Goal: Navigation & Orientation: Find specific page/section

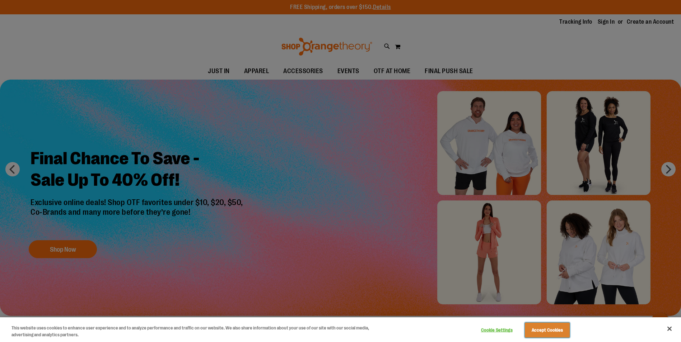
click at [539, 331] on button "Accept Cookies" at bounding box center [547, 330] width 45 height 15
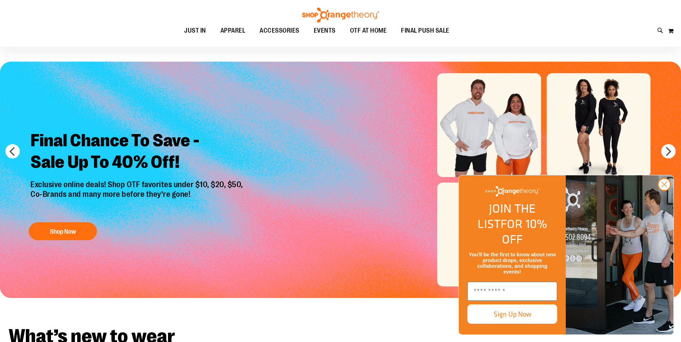
scroll to position [36, 0]
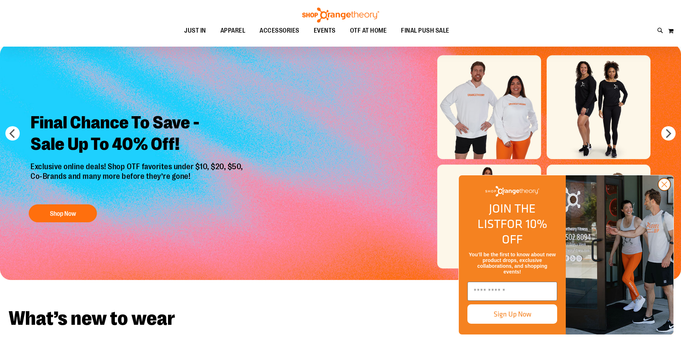
click at [667, 191] on circle "Close dialog" at bounding box center [664, 185] width 12 height 12
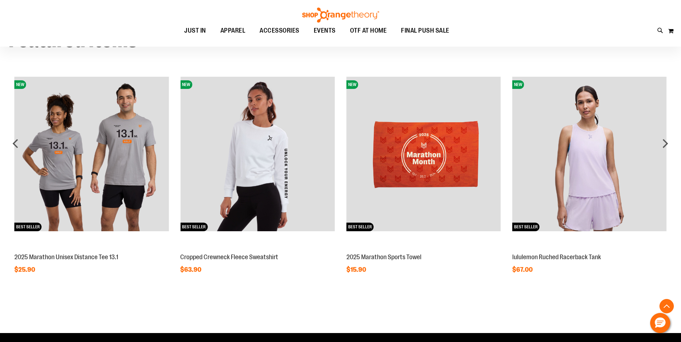
scroll to position [610, 0]
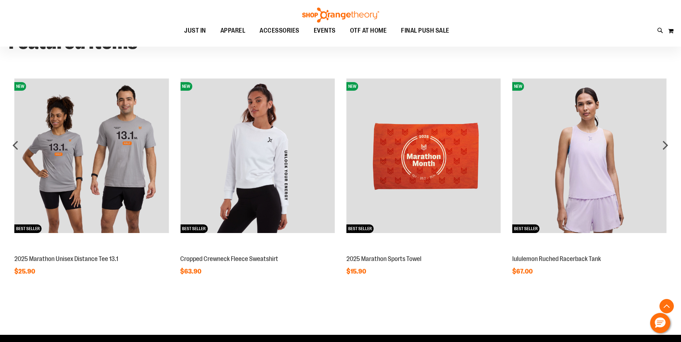
click at [673, 142] on div "Featured Items NEW BEST SELLER lululemon Ruched Racerback Tank $67.00 NEW BEST …" at bounding box center [340, 154] width 681 height 290
click at [663, 152] on div "next" at bounding box center [665, 145] width 14 height 14
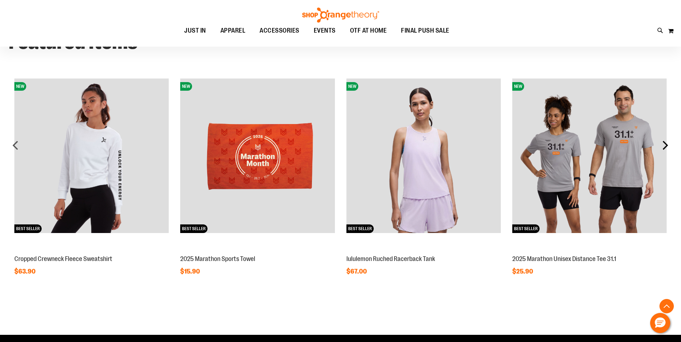
click at [662, 151] on div "next" at bounding box center [665, 145] width 14 height 14
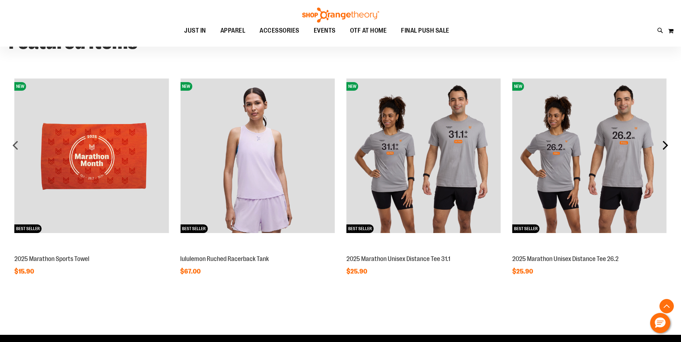
click at [662, 151] on div "next" at bounding box center [665, 145] width 14 height 14
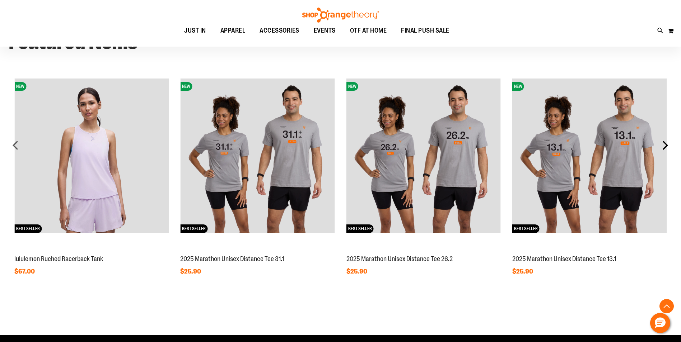
click at [662, 151] on div "next" at bounding box center [665, 145] width 14 height 14
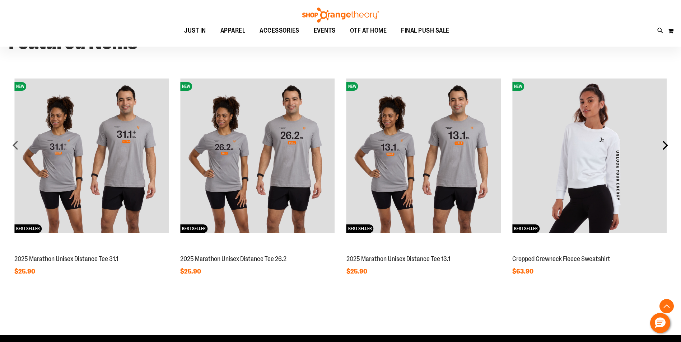
click at [662, 151] on div "next" at bounding box center [665, 145] width 14 height 14
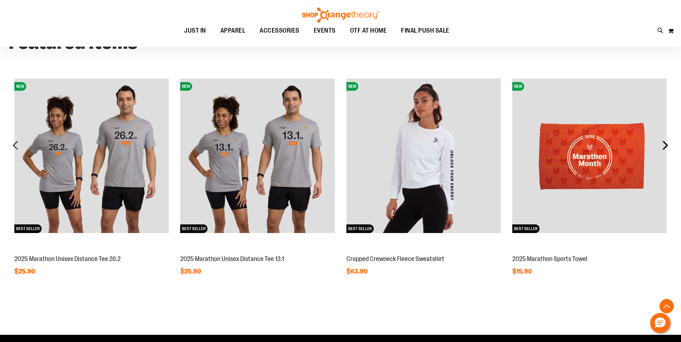
click at [662, 151] on div "next" at bounding box center [665, 145] width 14 height 14
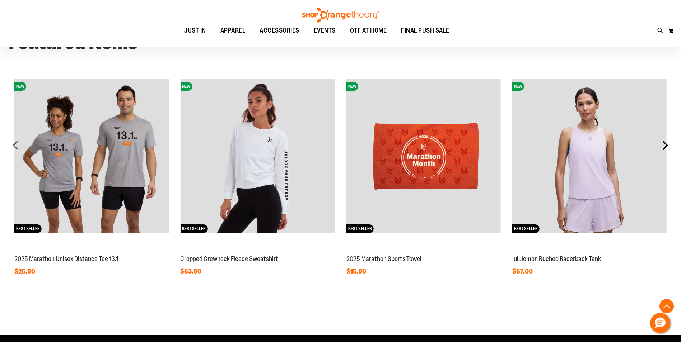
click at [662, 151] on div "next" at bounding box center [665, 145] width 14 height 14
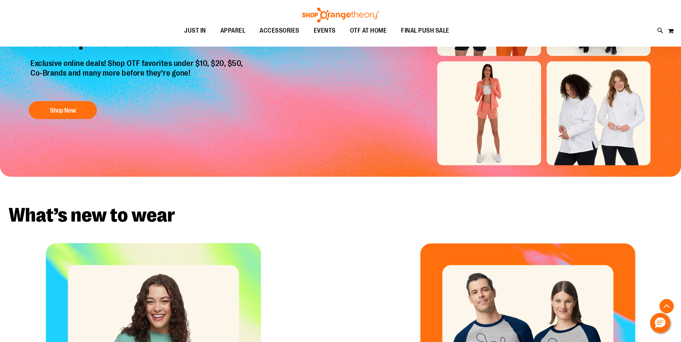
scroll to position [0, 0]
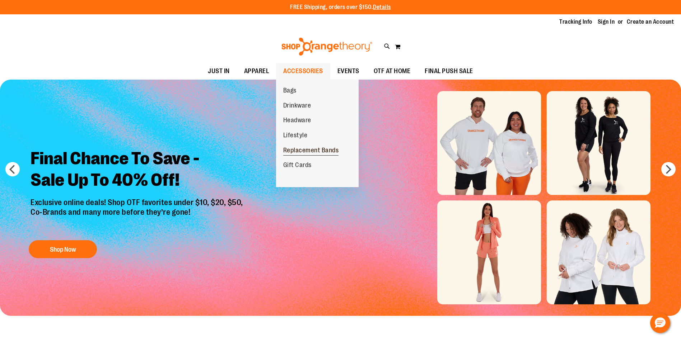
click at [301, 149] on span "Replacement Bands" at bounding box center [311, 151] width 56 height 9
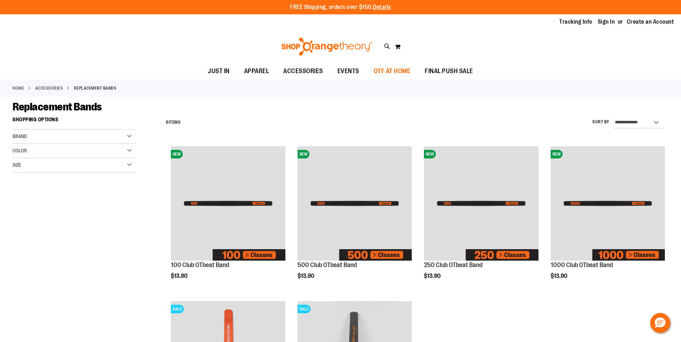
click at [400, 71] on span "OTF AT HOME" at bounding box center [392, 71] width 37 height 16
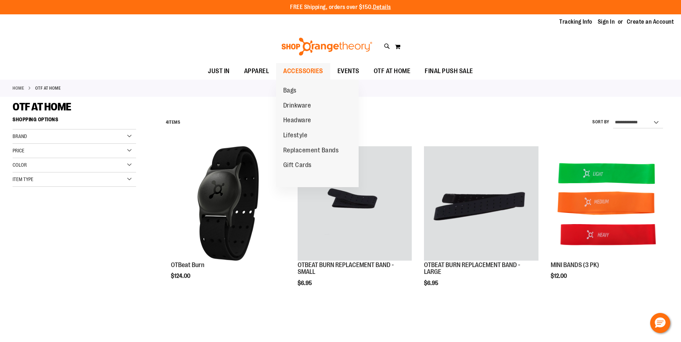
click at [294, 70] on span "ACCESSORIES" at bounding box center [303, 71] width 40 height 16
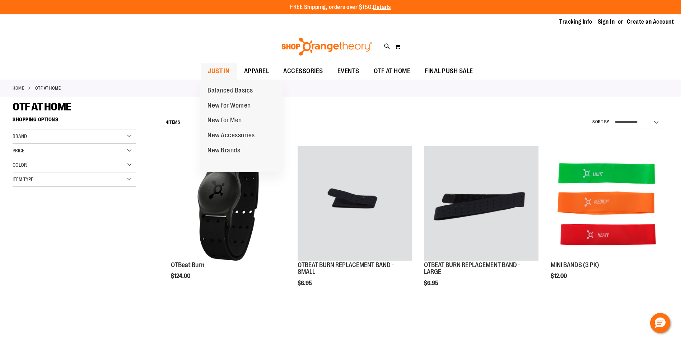
click at [215, 69] on span "JUST IN" at bounding box center [219, 71] width 22 height 16
click at [232, 140] on span "New Accessories" at bounding box center [231, 136] width 47 height 9
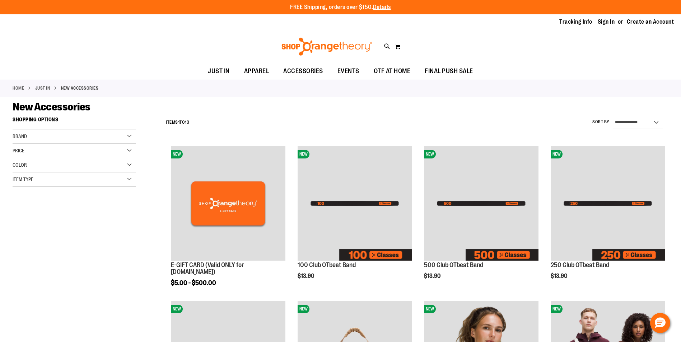
click at [18, 85] on link "Home" at bounding box center [18, 88] width 11 height 6
